Goal: Obtain resource: Obtain resource

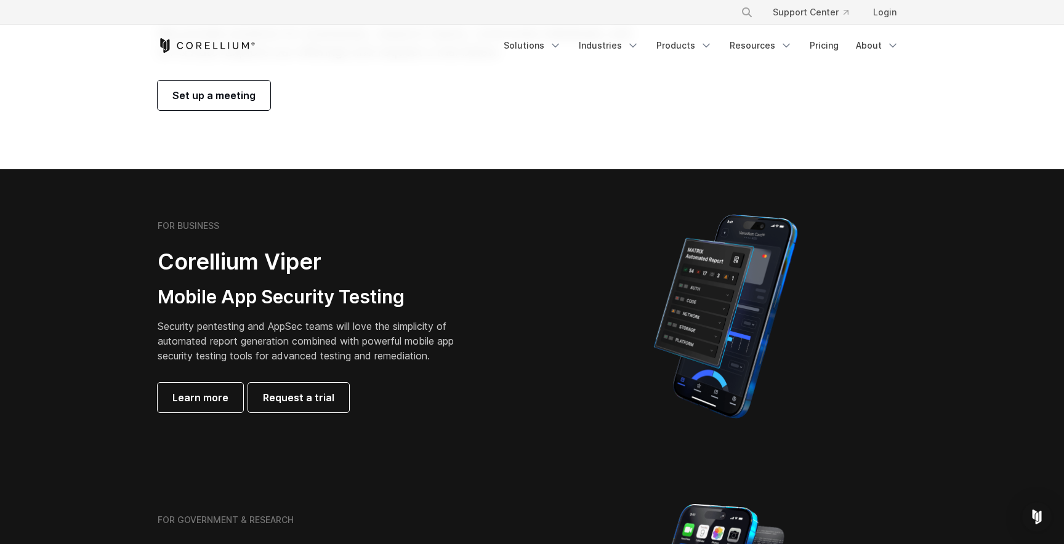
scroll to position [73, 0]
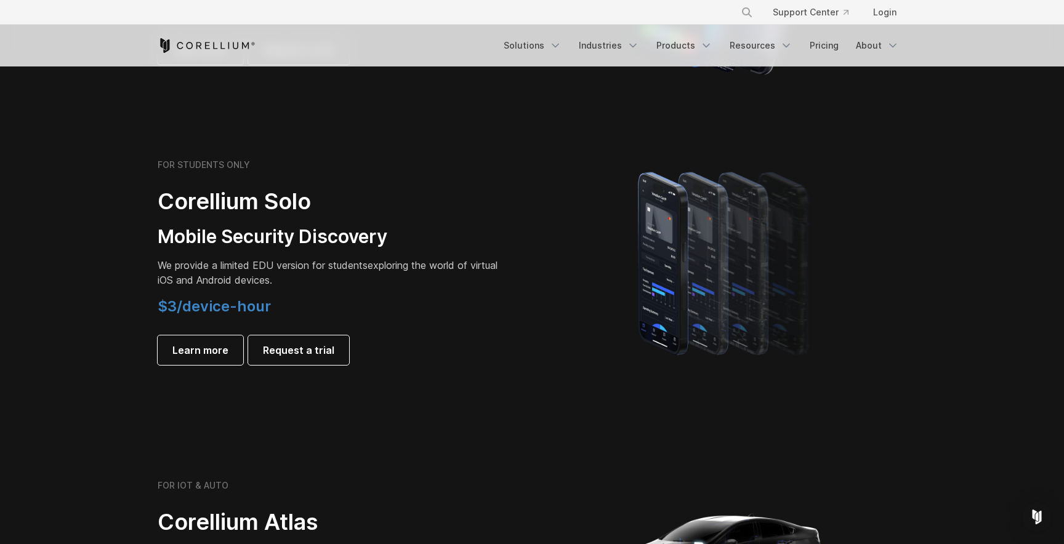
scroll to position [793, 0]
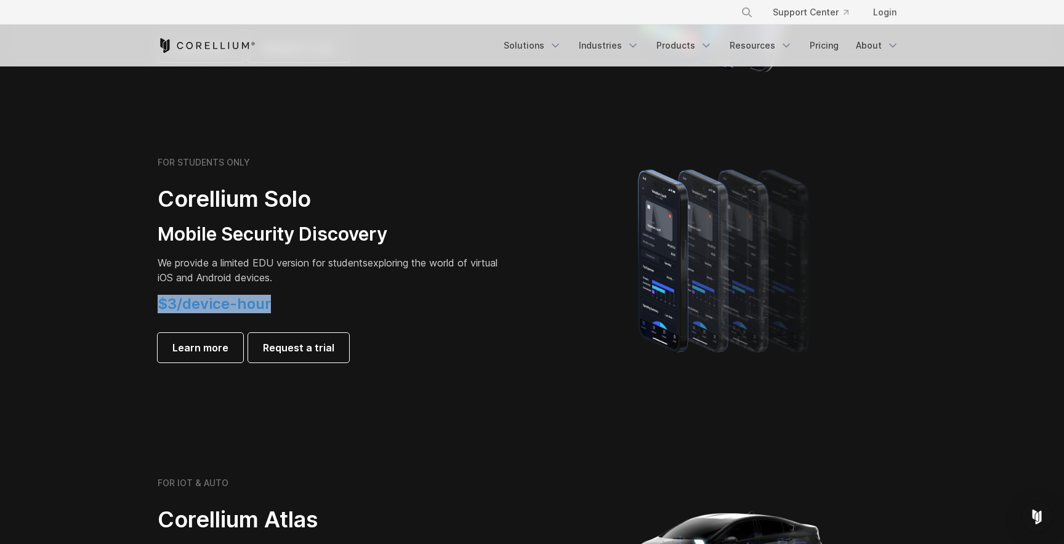
drag, startPoint x: 156, startPoint y: 302, endPoint x: 294, endPoint y: 302, distance: 137.9
click at [294, 302] on div "FOR STUDENTS ONLY Corellium Solo Mobile Security Discovery We provide a limited…" at bounding box center [338, 260] width 387 height 206
click at [294, 302] on h4 "$3/device-hour" at bounding box center [330, 304] width 345 height 18
click at [217, 342] on span "Learn more" at bounding box center [200, 347] width 56 height 15
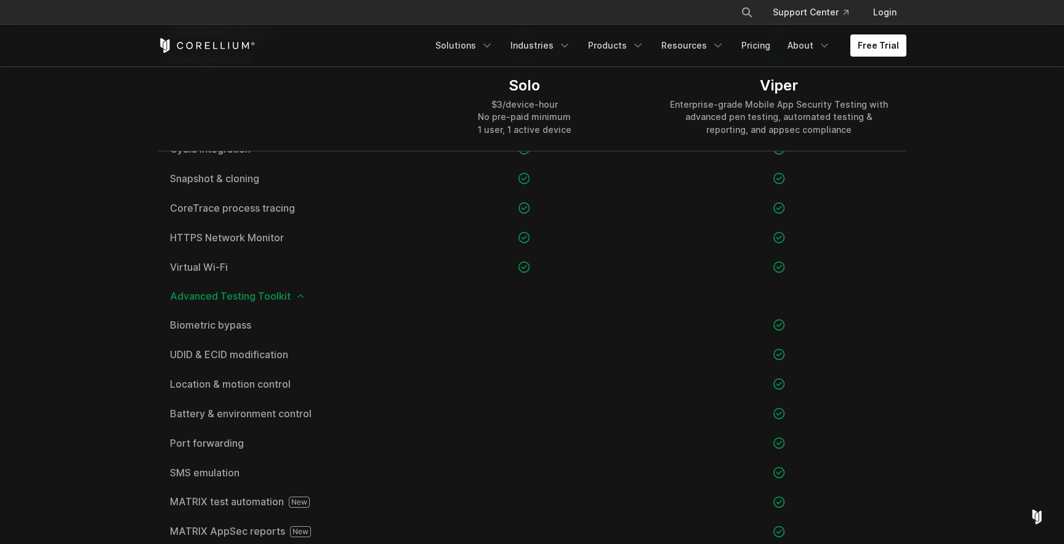
scroll to position [1085, 0]
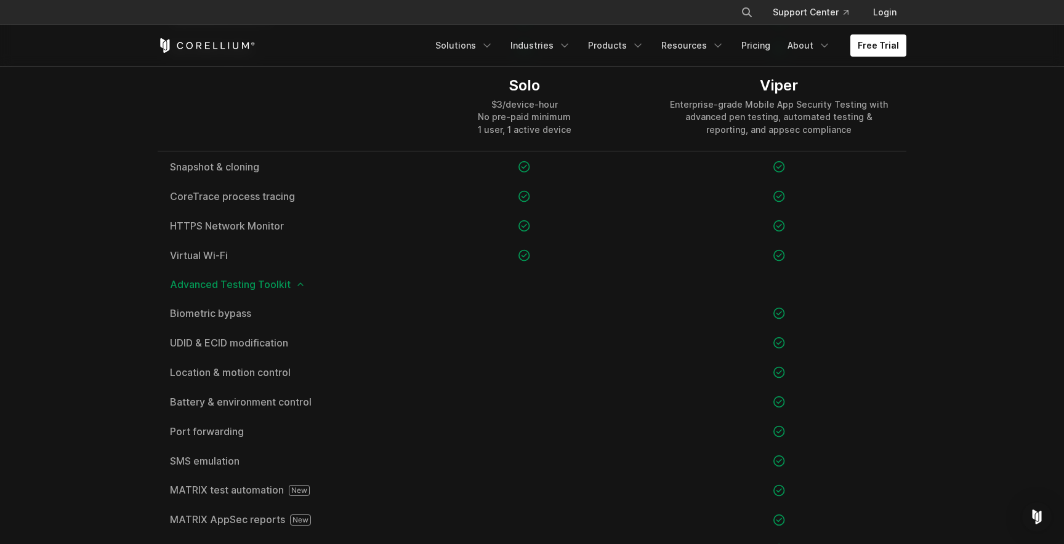
click at [238, 285] on span "Advanced Testing Toolkit" at bounding box center [532, 284] width 724 height 10
click at [296, 287] on icon at bounding box center [300, 284] width 10 height 10
click at [295, 282] on icon at bounding box center [300, 284] width 10 height 10
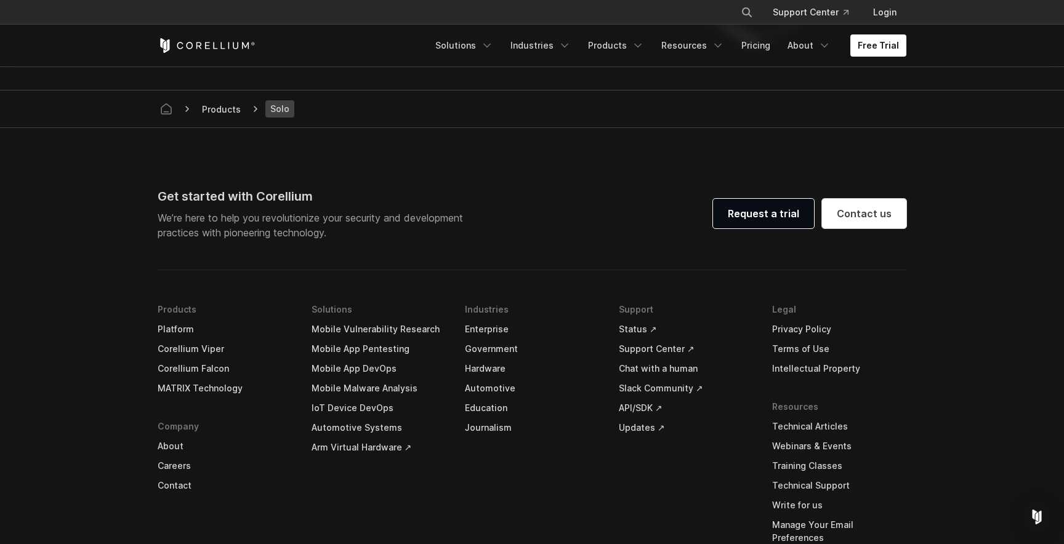
scroll to position [2498, 0]
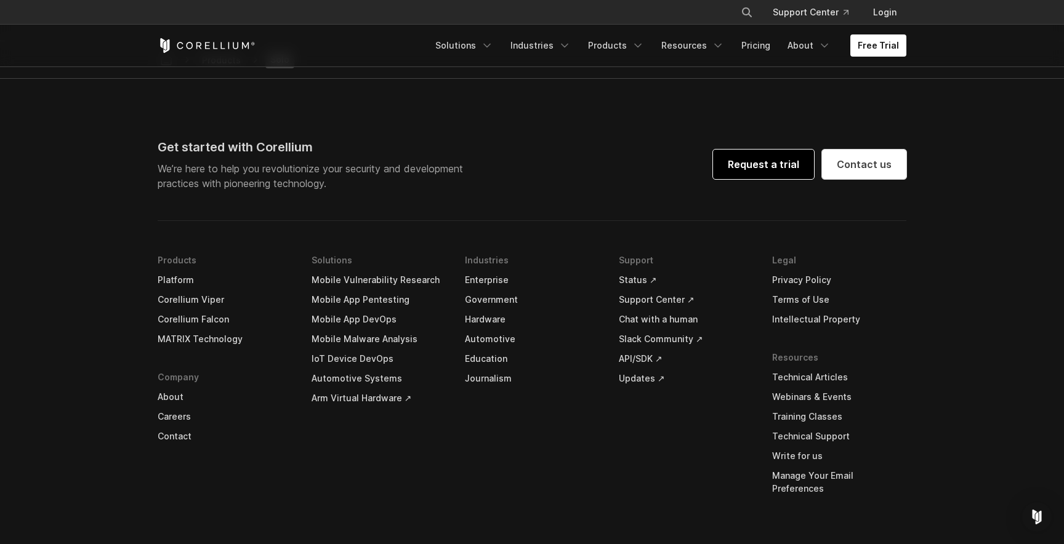
click at [746, 151] on link "Request a trial" at bounding box center [763, 165] width 101 height 30
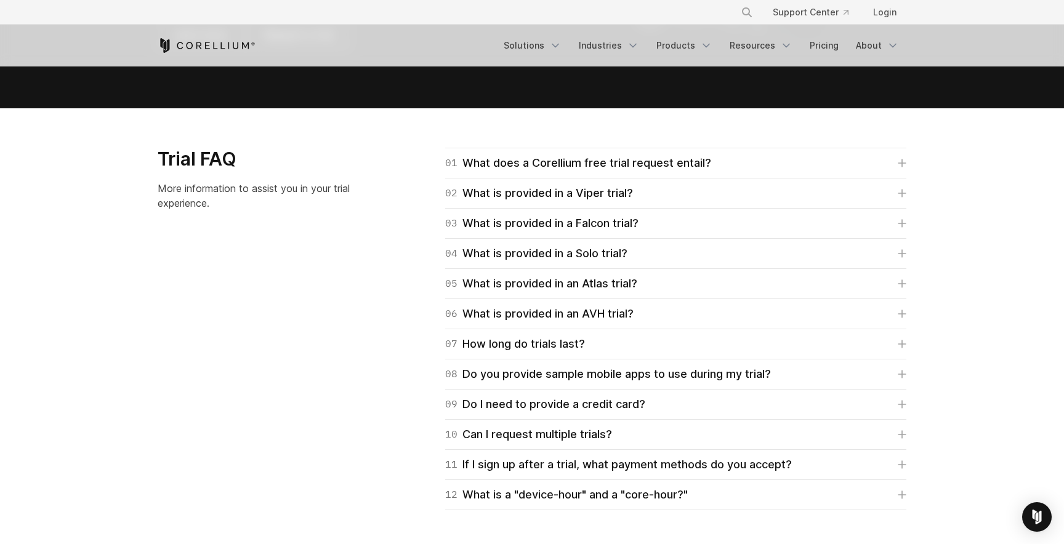
scroll to position [1716, 0]
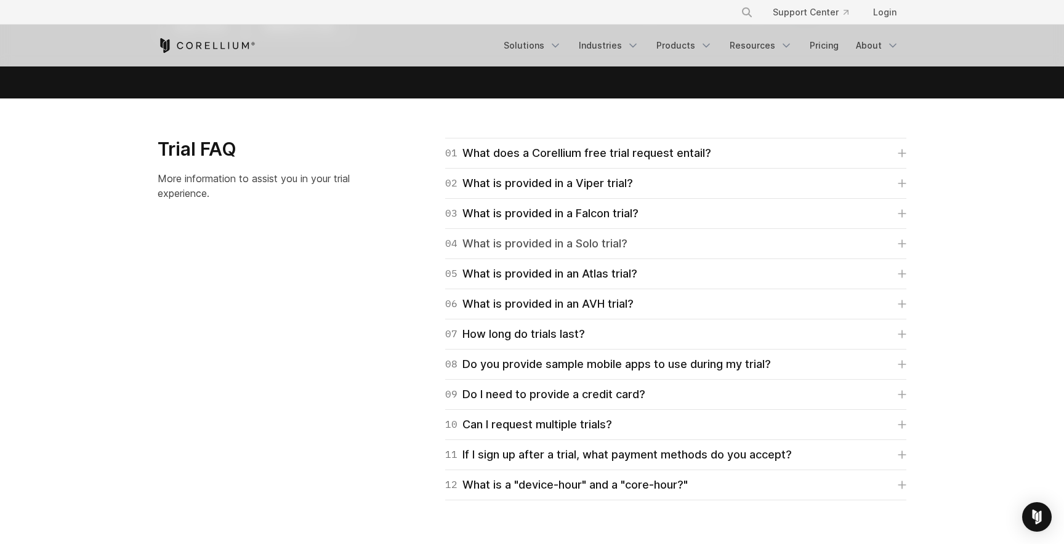
click at [550, 244] on div "04 What is provided in a Solo trial?" at bounding box center [536, 243] width 182 height 17
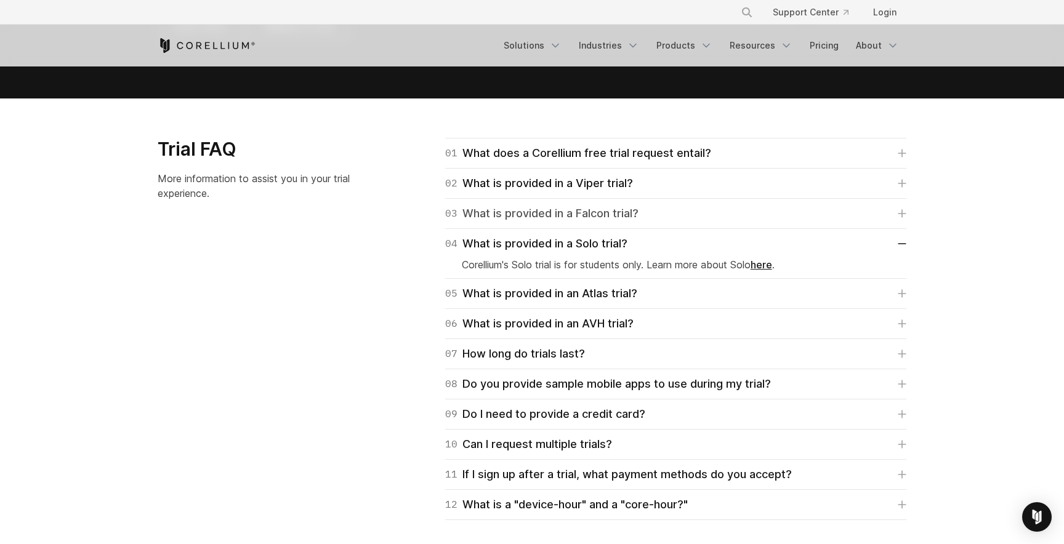
click at [544, 215] on div "03 What is provided in a Falcon trial?" at bounding box center [541, 213] width 193 height 17
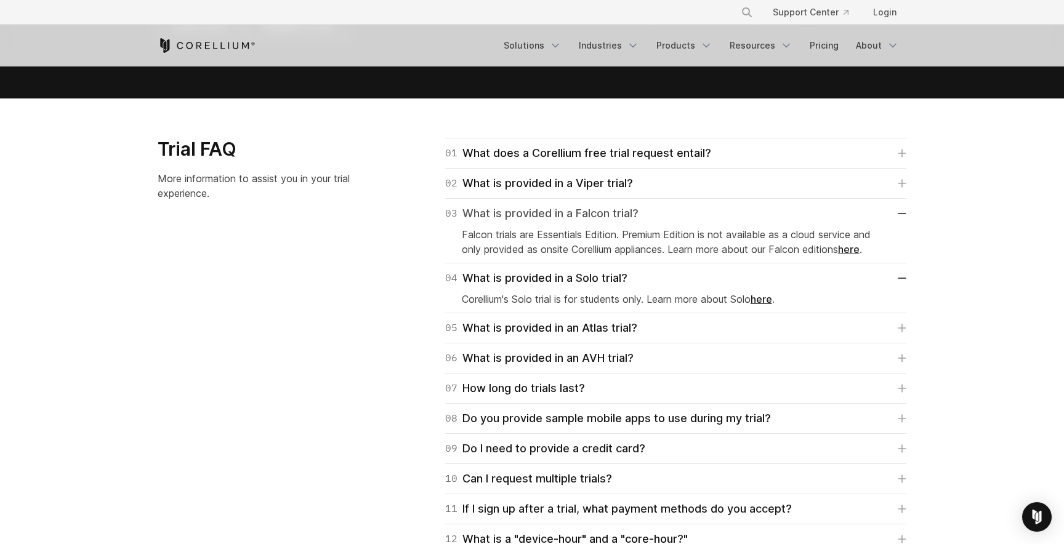
click at [544, 215] on div "03 What is provided in a Falcon trial?" at bounding box center [541, 213] width 193 height 17
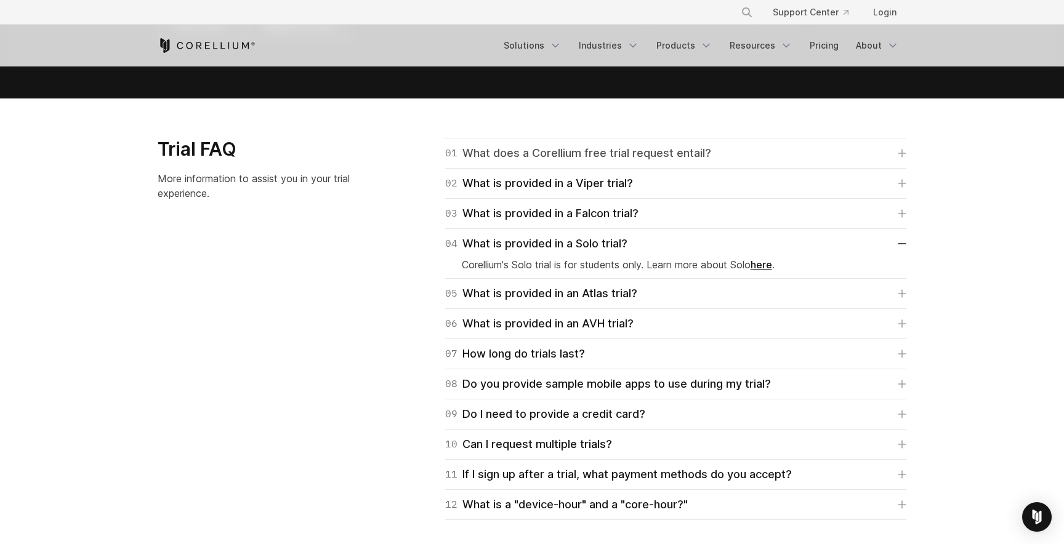
click at [545, 151] on div "01 What does a Corellium free trial request entail?" at bounding box center [578, 153] width 266 height 17
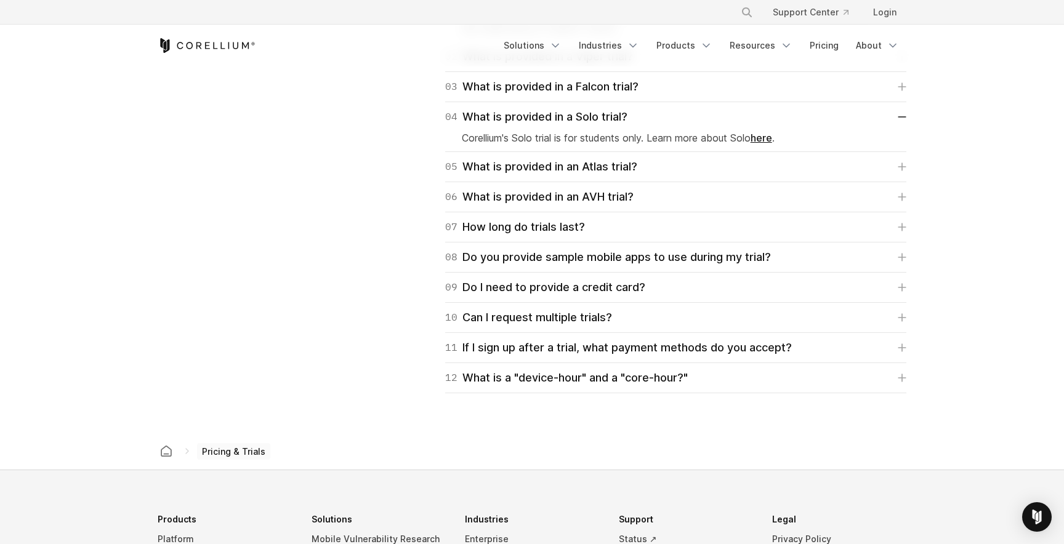
scroll to position [2047, 0]
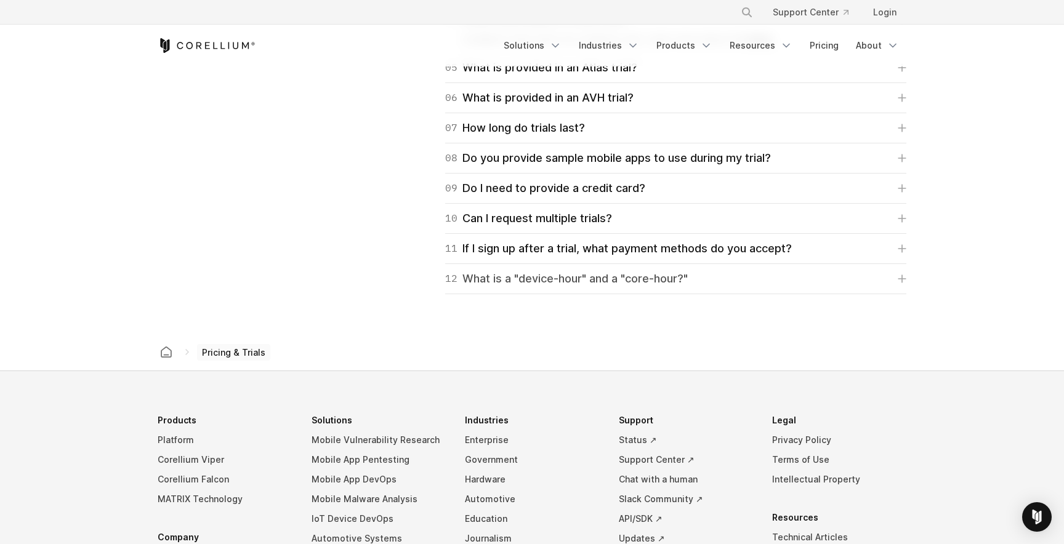
click at [486, 284] on div "12 What is a "device-hour" and a "core-hour?"" at bounding box center [566, 278] width 243 height 17
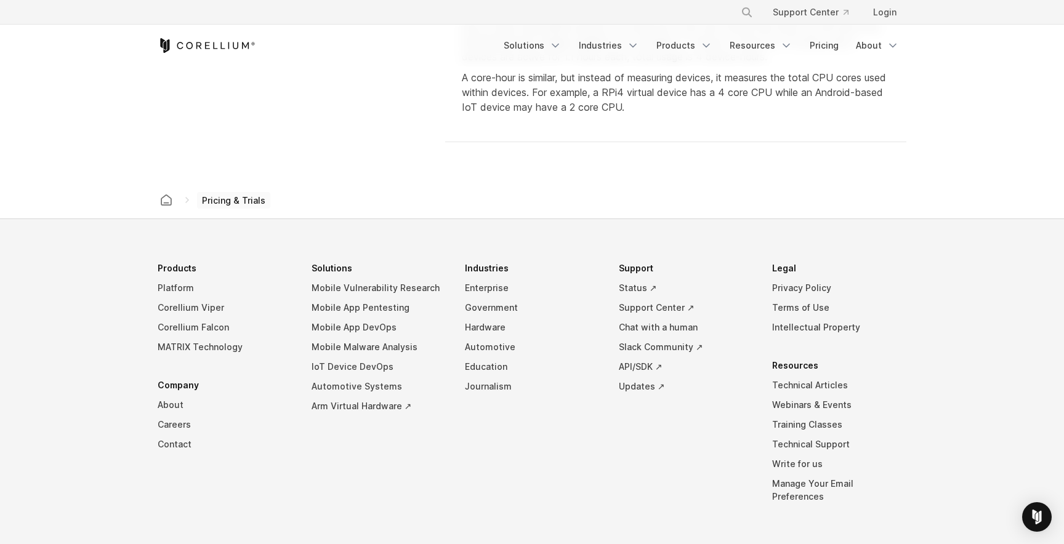
scroll to position [2390, 0]
